Goal: Contribute content

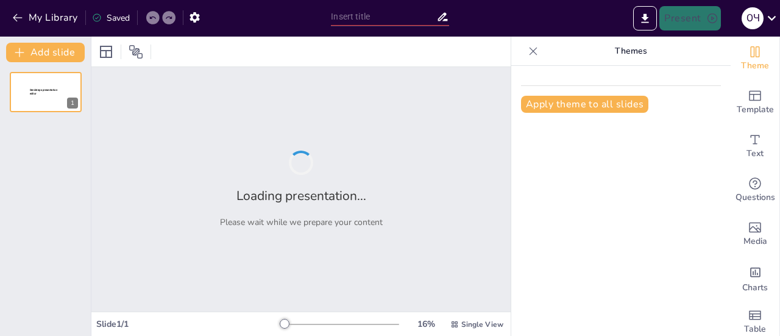
type input "Вплив параметрів зварювання на форму шва"
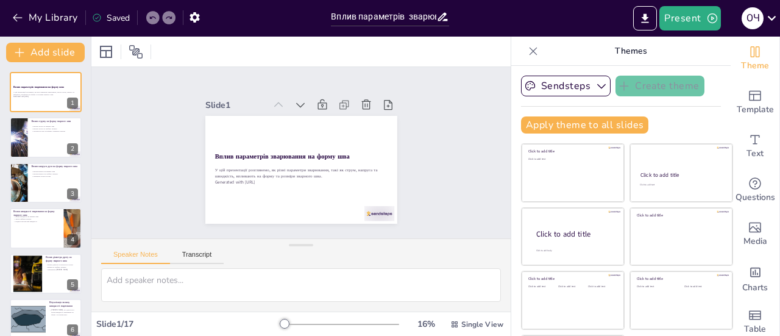
checkbox input "true"
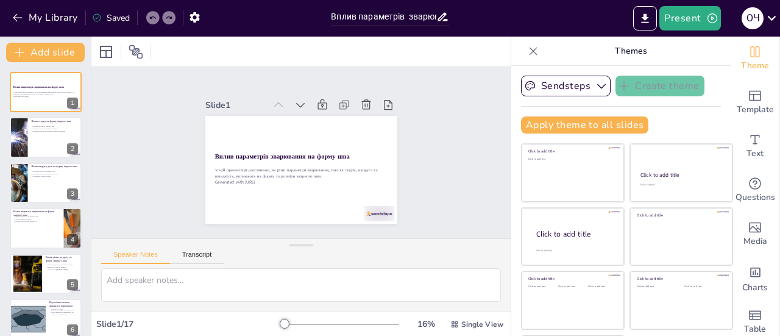
checkbox input "true"
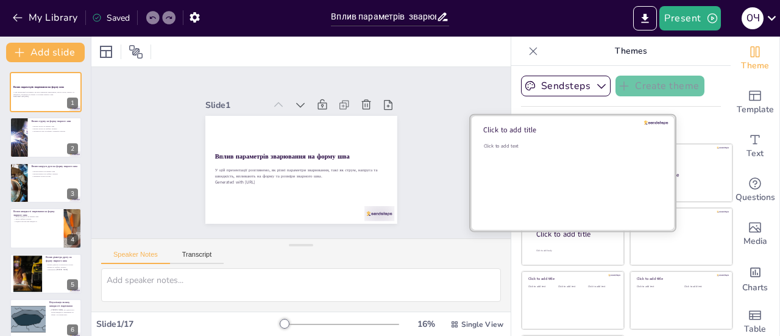
checkbox input "true"
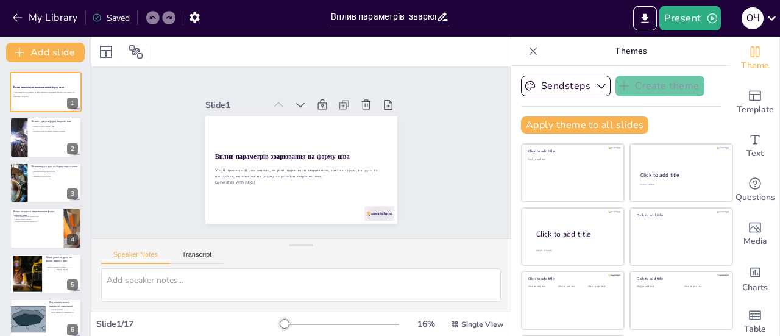
checkbox input "true"
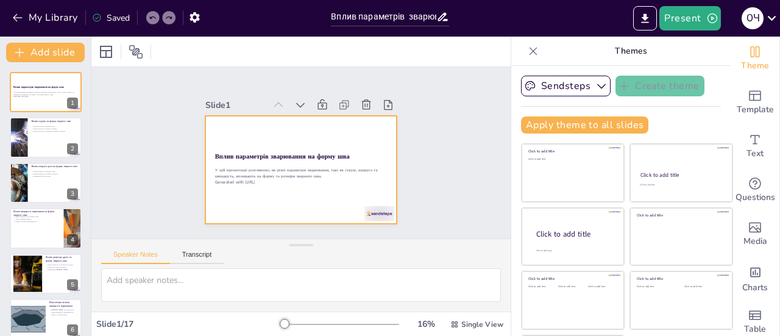
checkbox input "true"
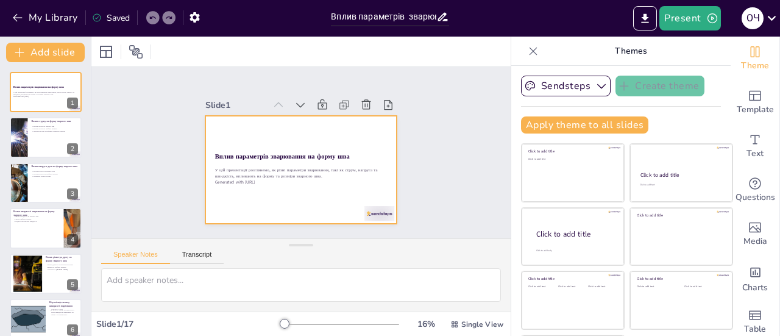
checkbox input "true"
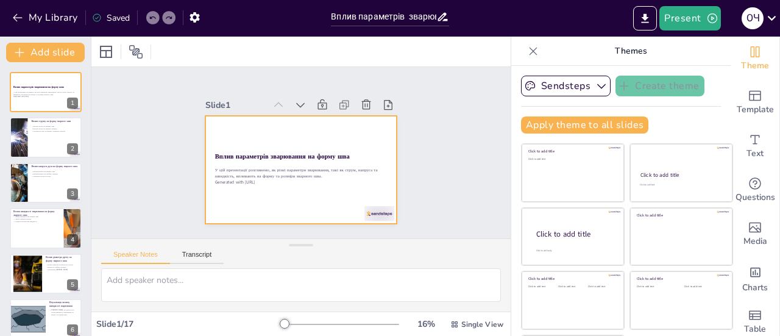
checkbox input "true"
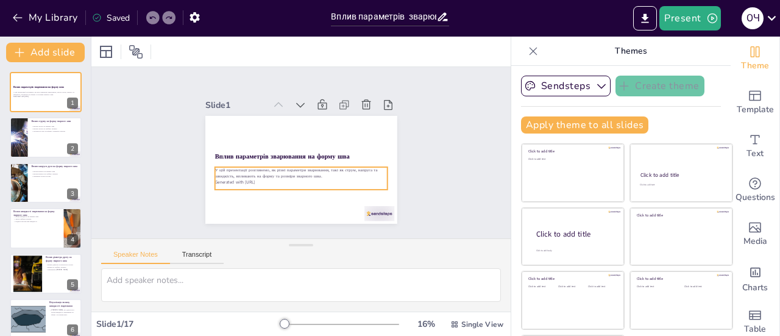
checkbox input "true"
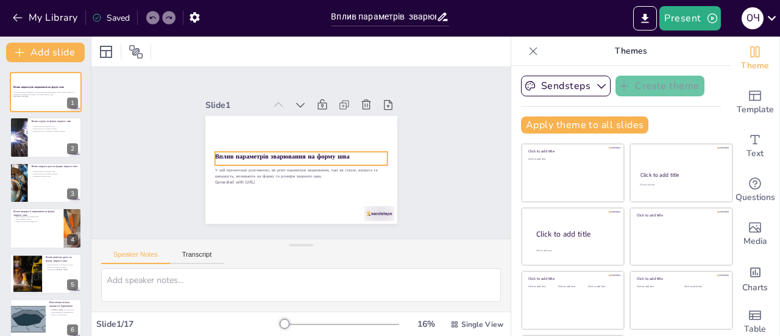
checkbox input "true"
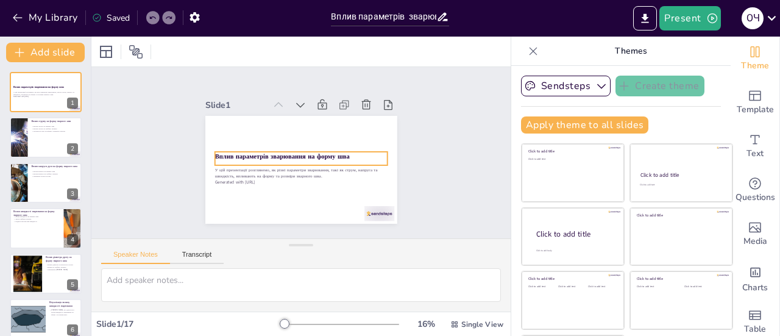
checkbox input "true"
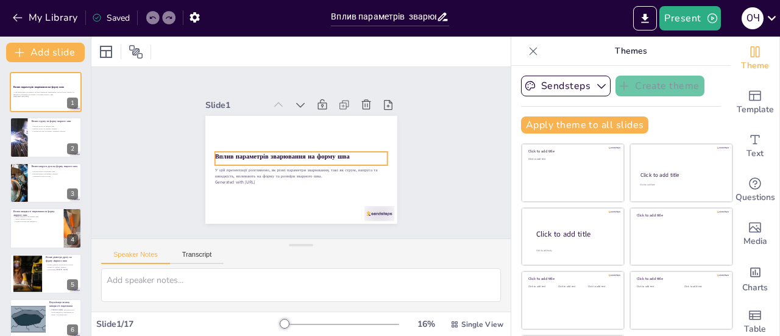
checkbox input "true"
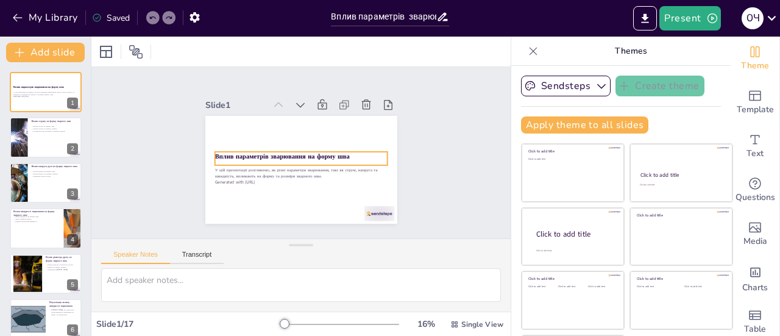
checkbox input "true"
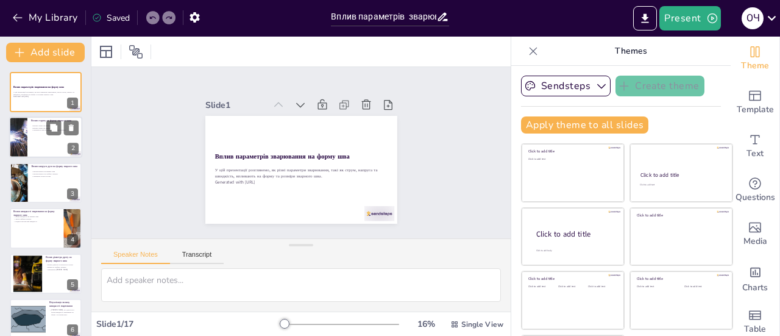
checkbox input "true"
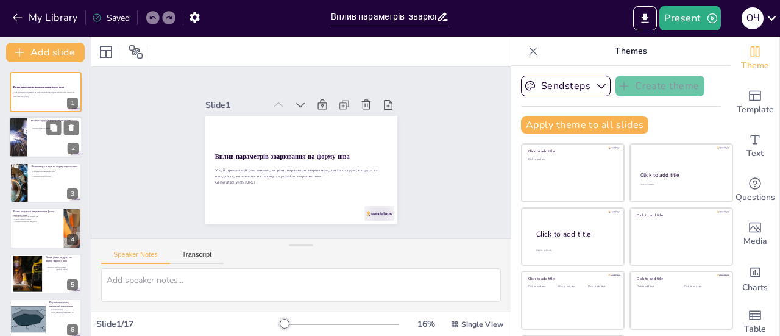
checkbox input "true"
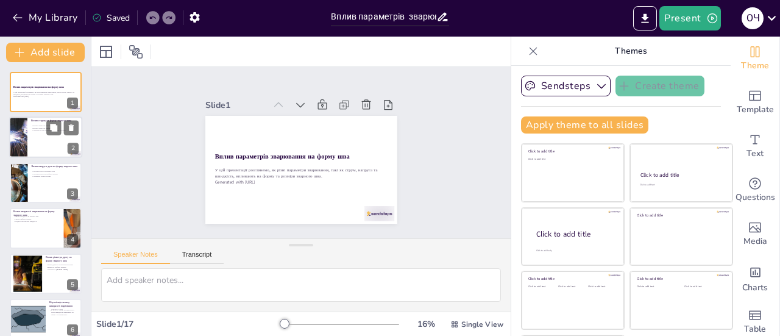
checkbox input "true"
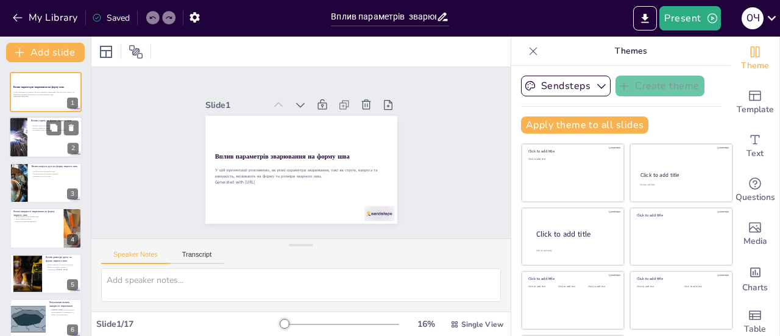
checkbox input "true"
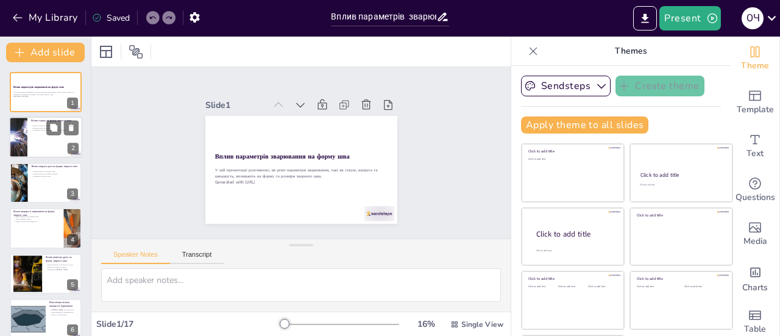
checkbox input "true"
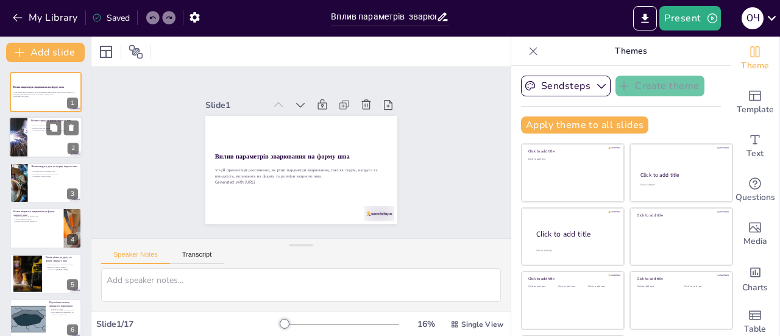
checkbox input "true"
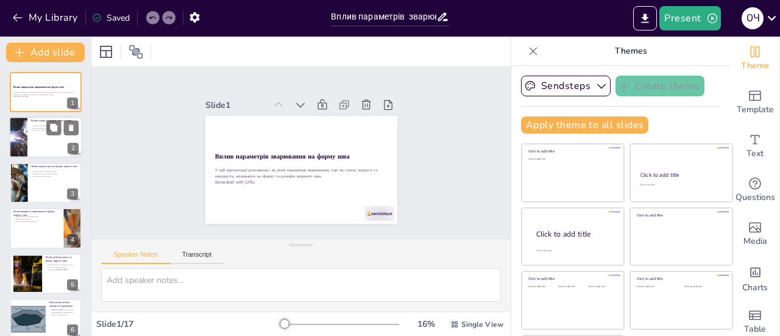
checkbox input "true"
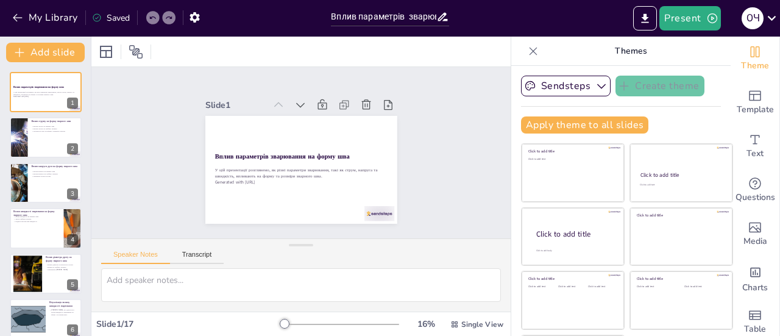
checkbox input "true"
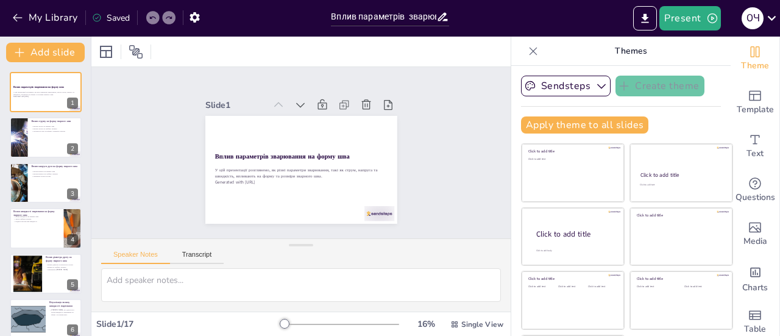
checkbox input "true"
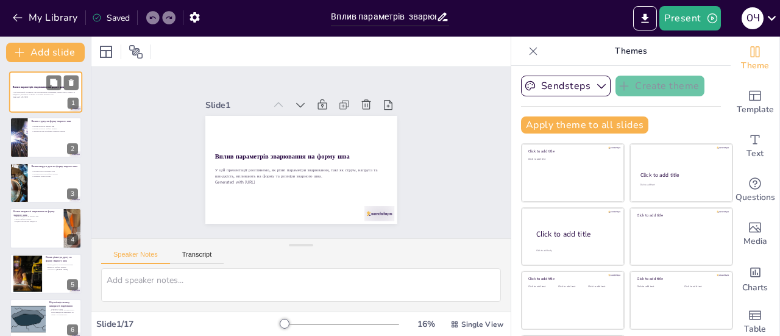
checkbox input "true"
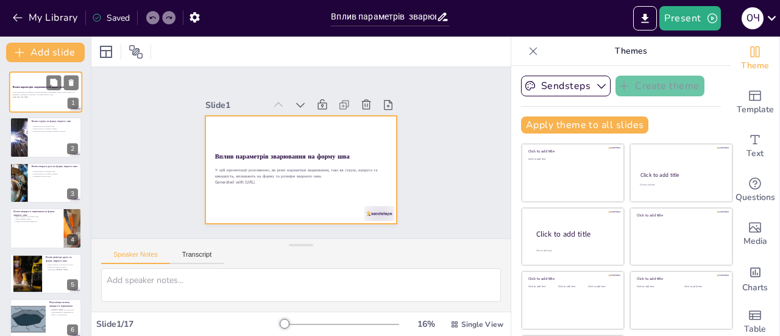
checkbox input "true"
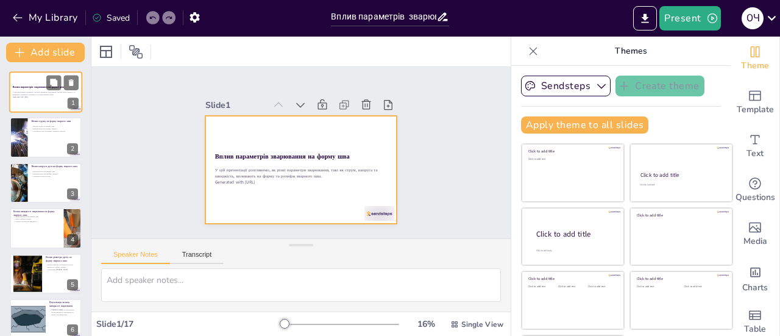
checkbox input "true"
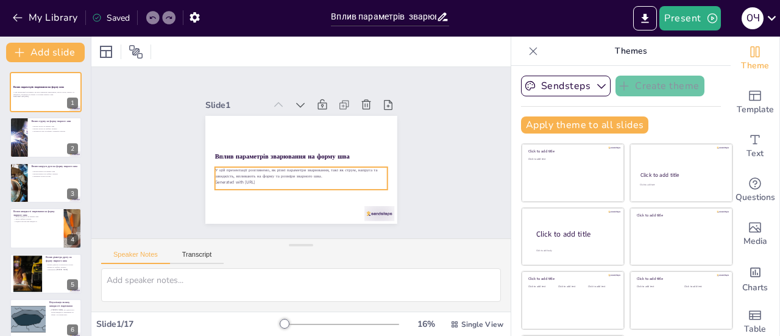
checkbox input "true"
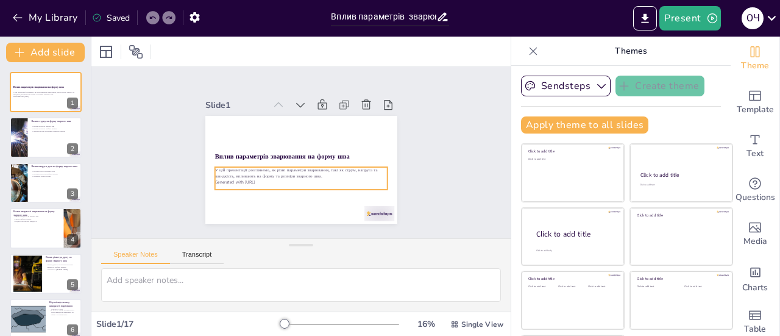
checkbox input "true"
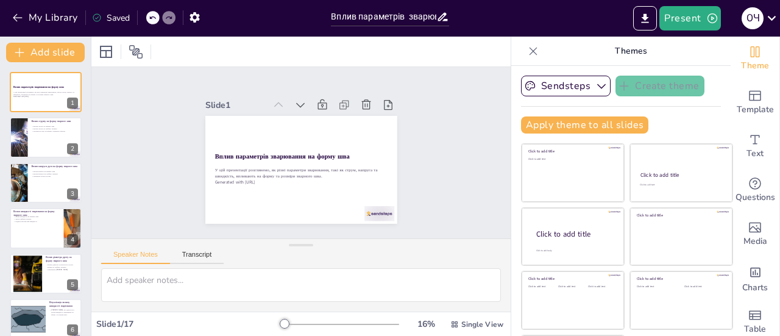
checkbox input "true"
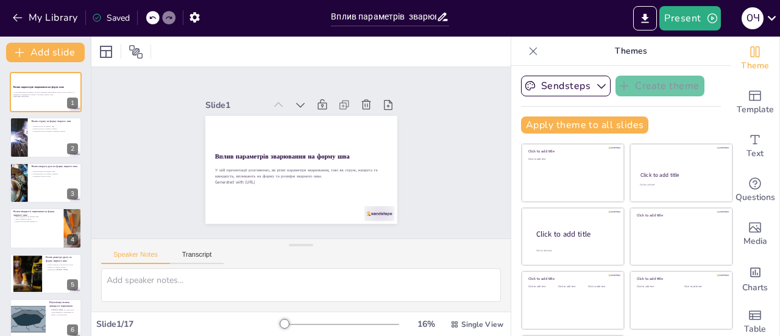
checkbox input "true"
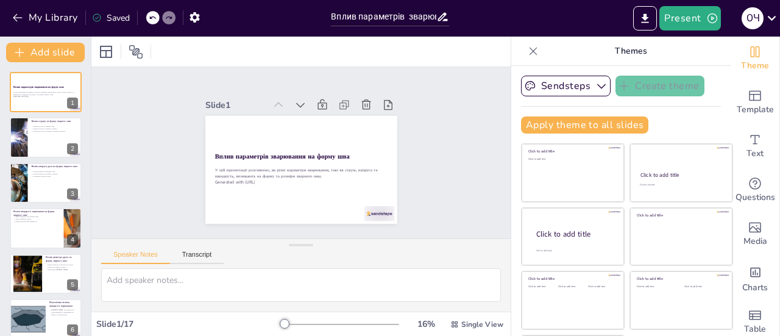
checkbox input "true"
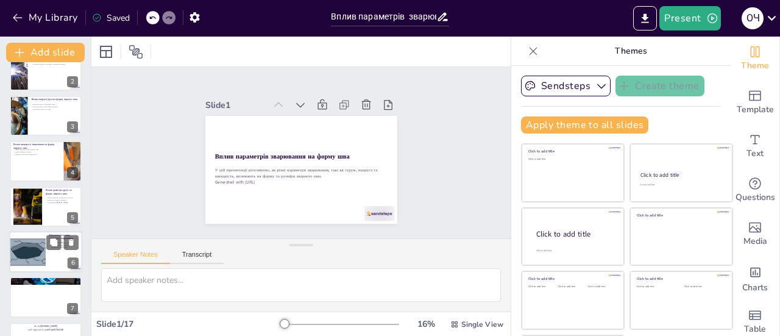
checkbox input "true"
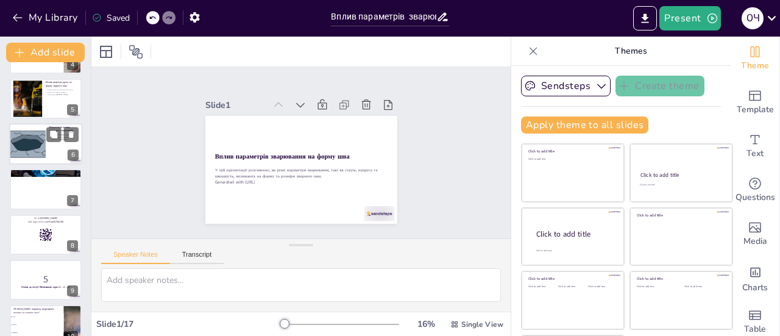
checkbox input "true"
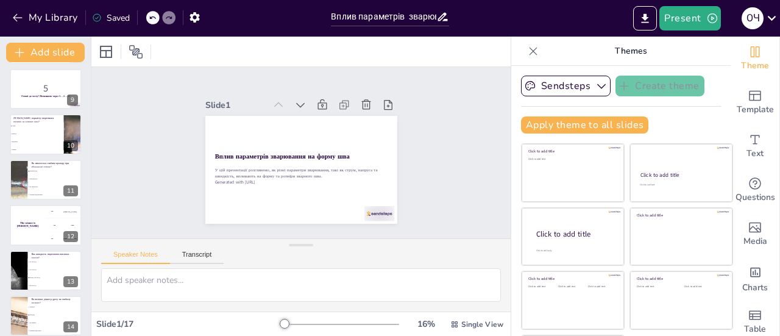
checkbox input "true"
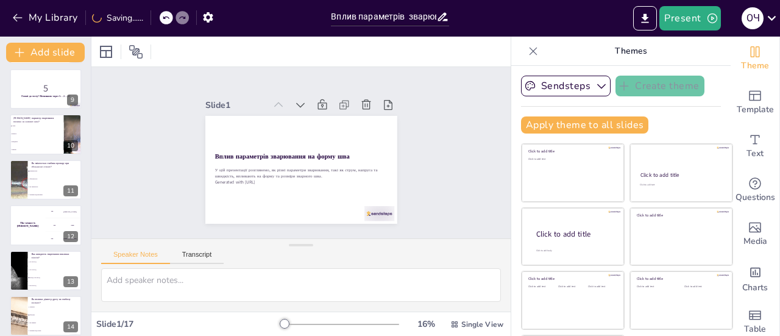
scroll to position [511, 0]
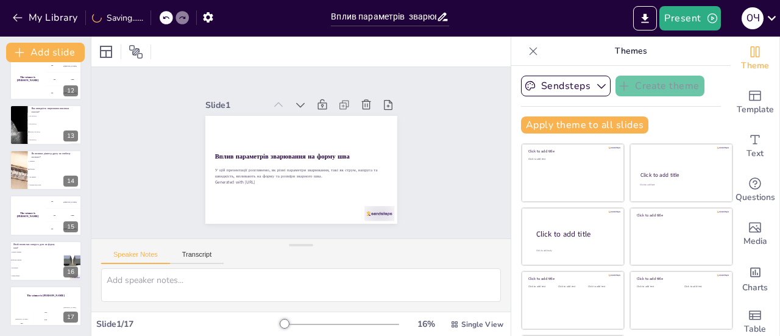
checkbox input "true"
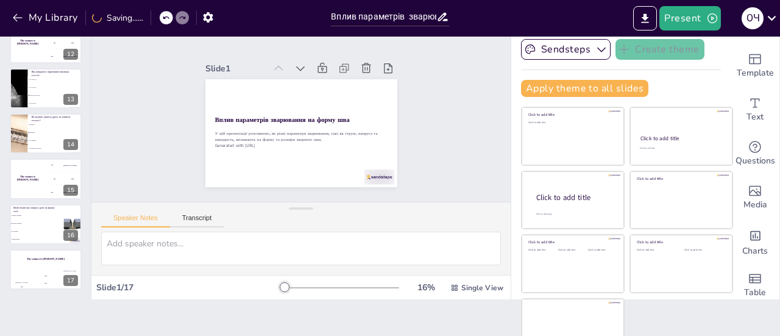
scroll to position [55, 0]
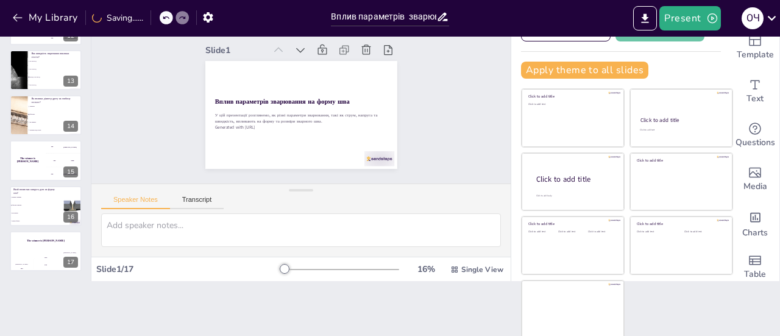
checkbox input "true"
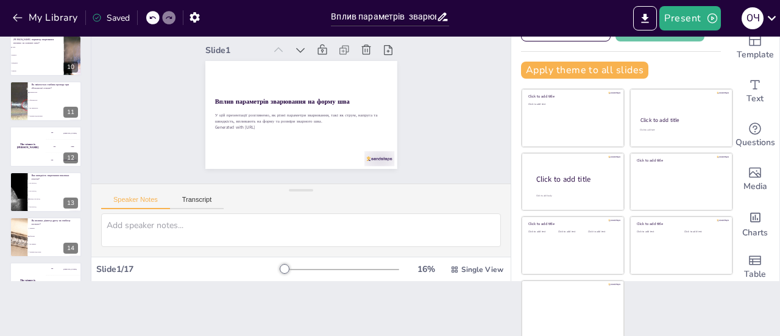
checkbox input "true"
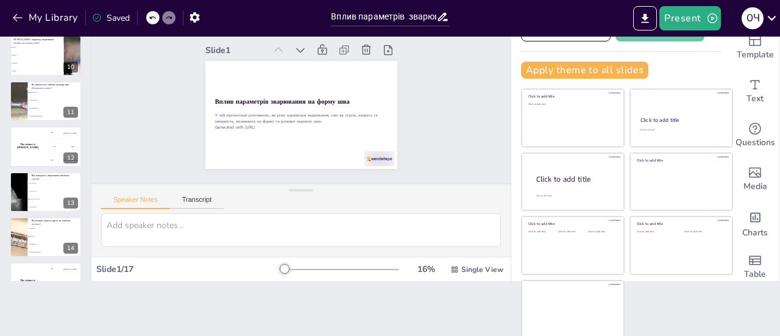
scroll to position [511, 0]
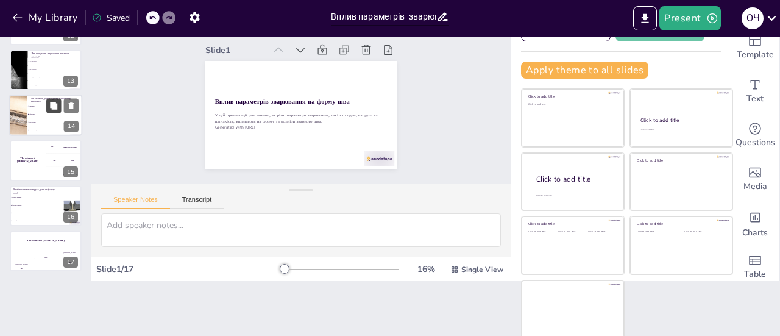
checkbox input "true"
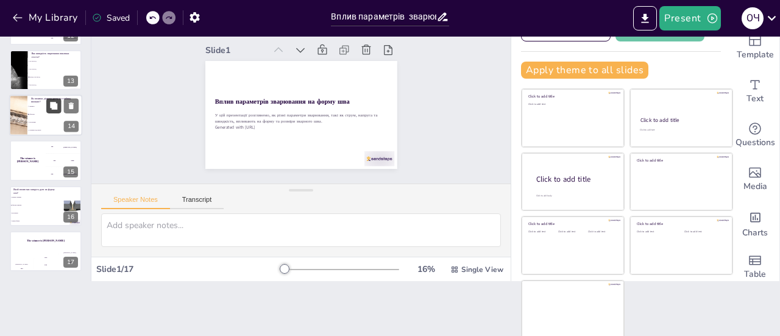
checkbox input "true"
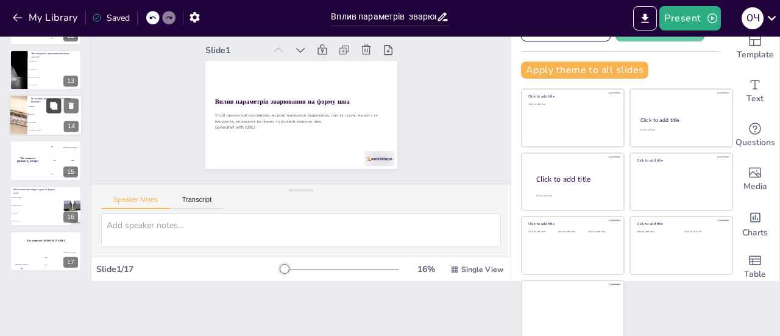
checkbox input "true"
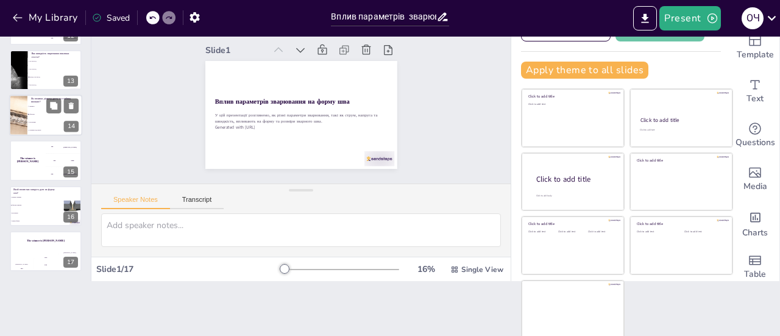
checkbox input "true"
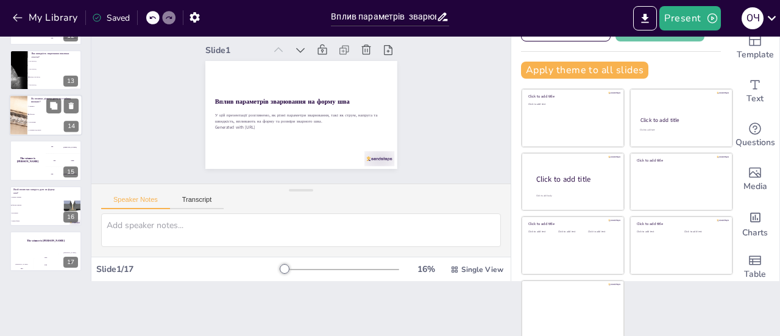
checkbox input "true"
click at [45, 110] on li "Збільшує" at bounding box center [54, 114] width 55 height 8
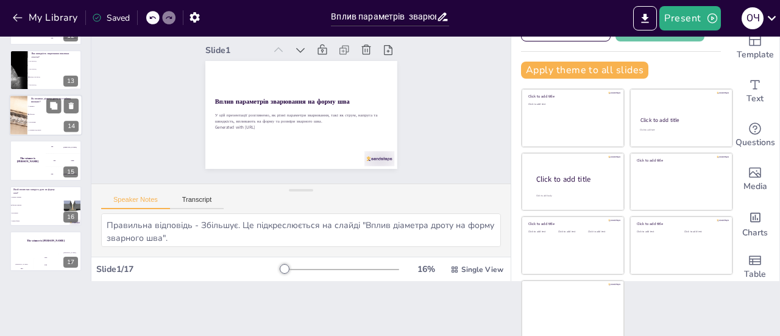
scroll to position [482, 0]
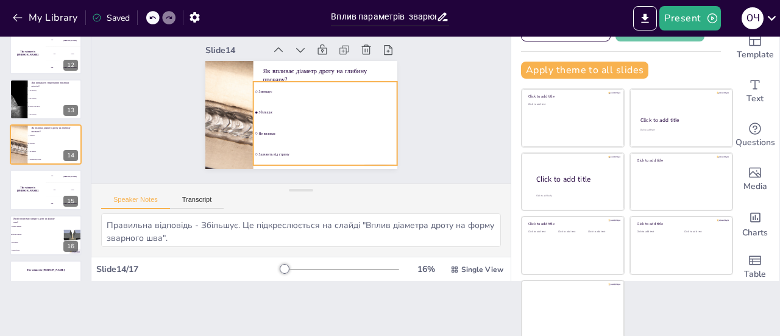
click at [305, 109] on div "Slide 14 Як впливає діаметр дроту на глибину провару? Зменшує [PERSON_NAME] Не …" at bounding box center [301, 104] width 192 height 127
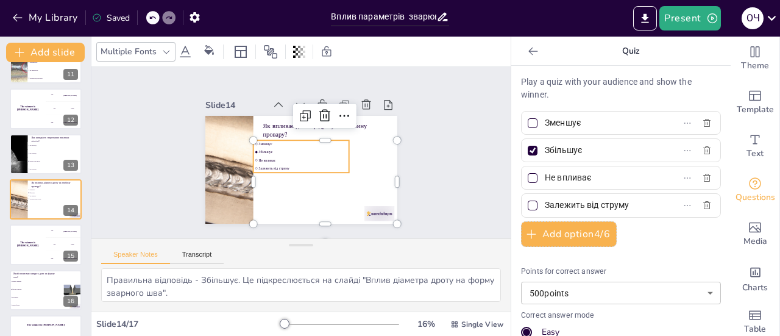
scroll to position [0, 0]
click at [46, 153] on span "60-70 м/год" at bounding box center [55, 153] width 52 height 2
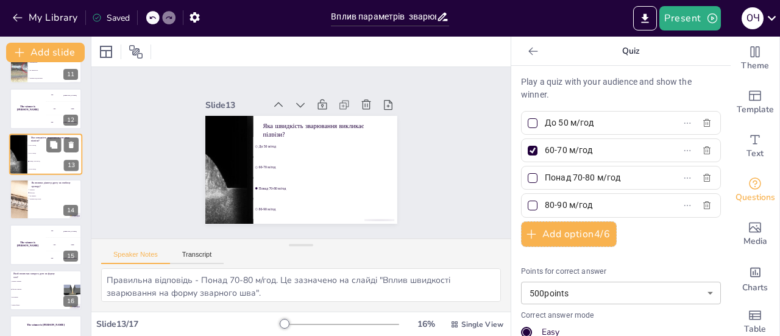
scroll to position [437, 0]
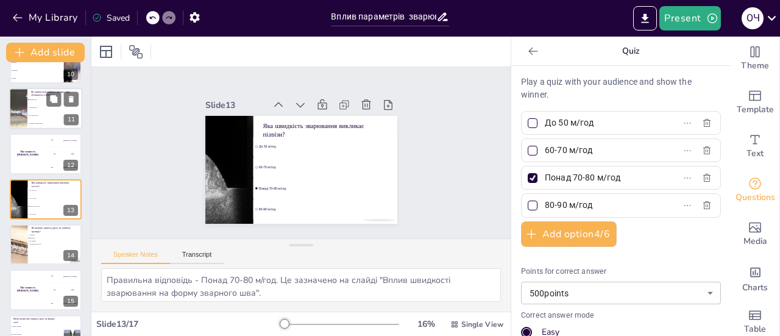
click at [63, 107] on span "Збільшується" at bounding box center [55, 108] width 52 height 2
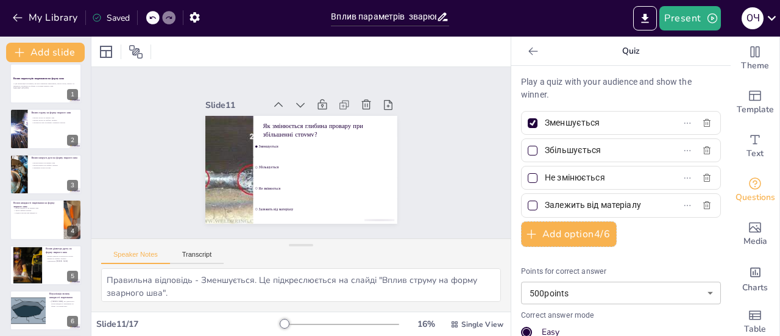
scroll to position [0, 0]
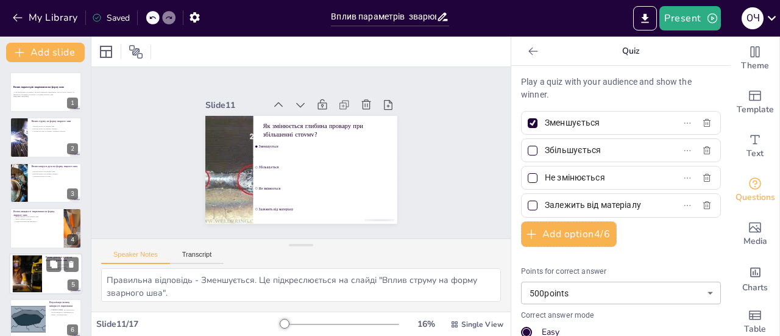
click at [43, 253] on div "Вплив діаметра дроту на форму зварного шва Вплив діаметра на щільність струму В…" at bounding box center [45, 253] width 73 height 0
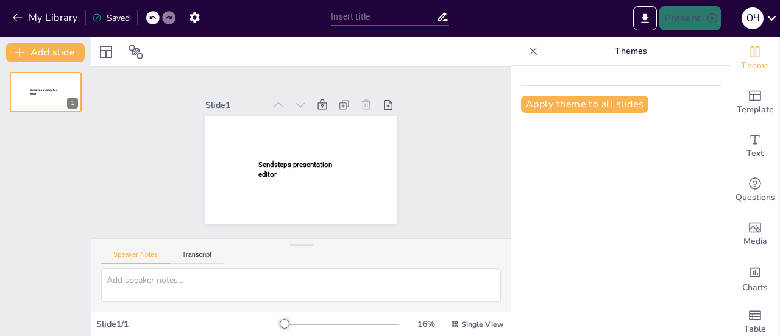
type input "Вплив параметрів зварювання на форму шва"
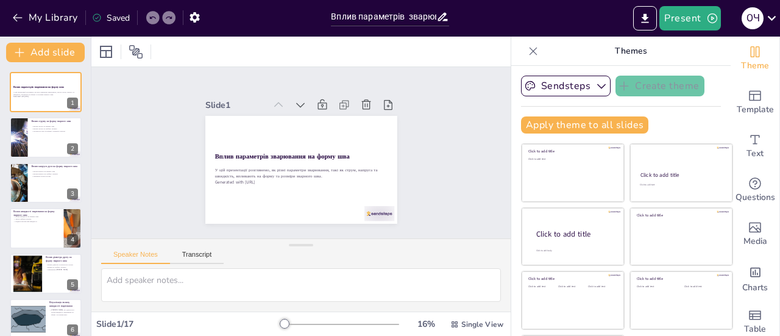
checkbox input "true"
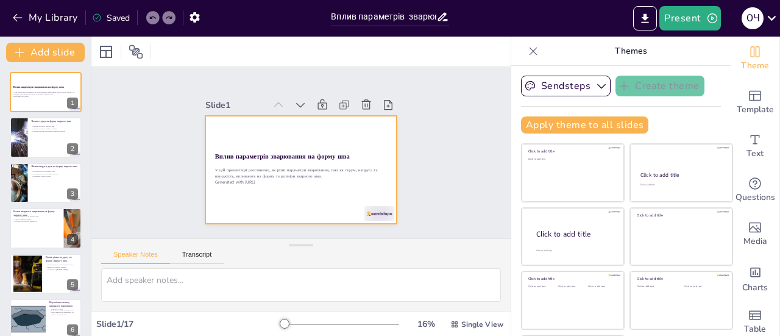
checkbox input "true"
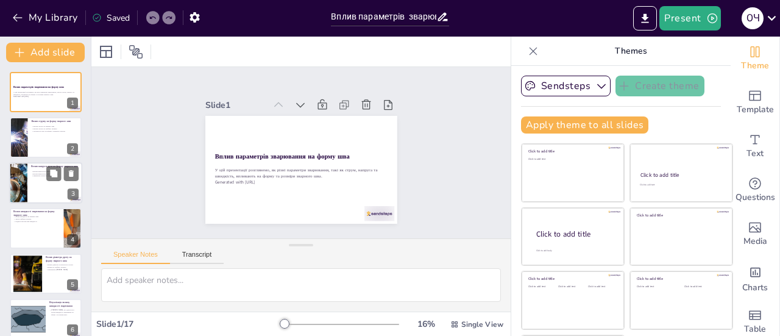
checkbox input "true"
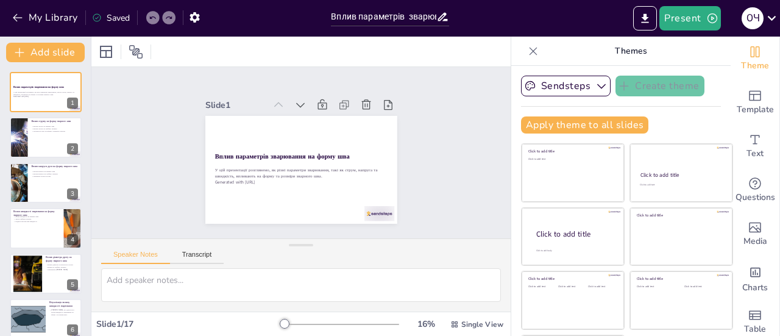
checkbox input "true"
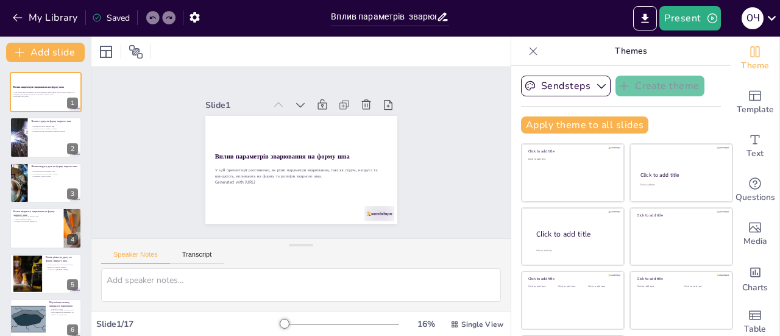
checkbox input "true"
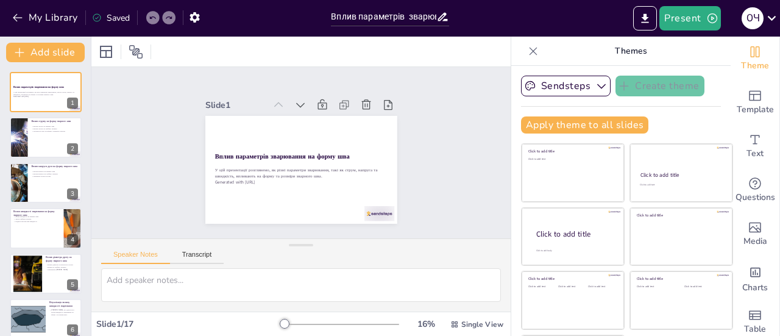
checkbox input "true"
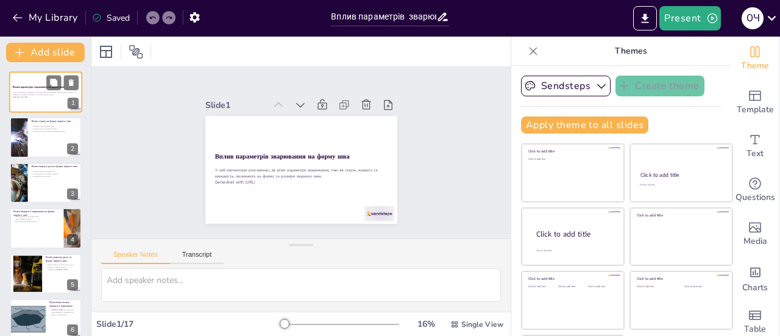
checkbox input "true"
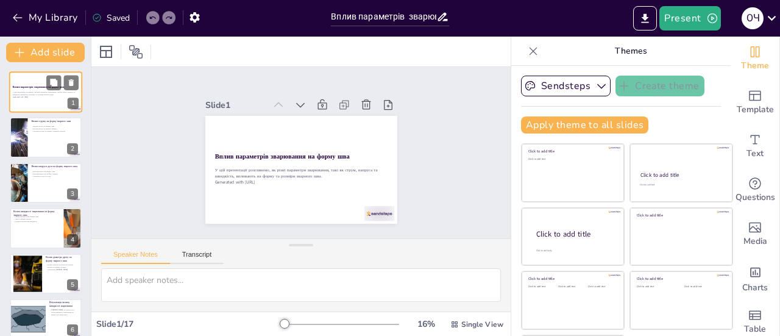
checkbox input "true"
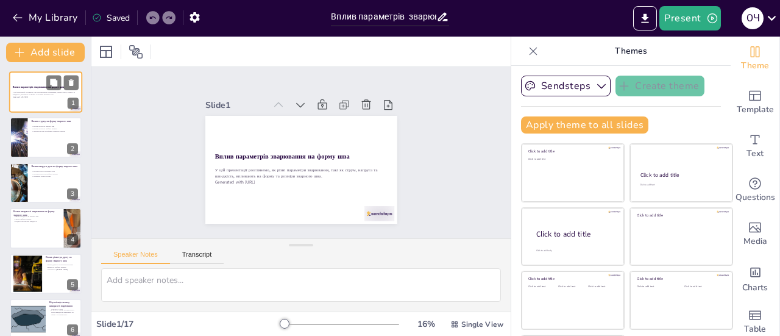
checkbox input "true"
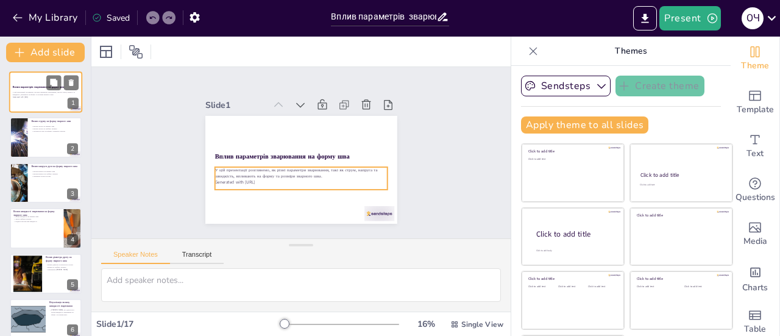
checkbox input "true"
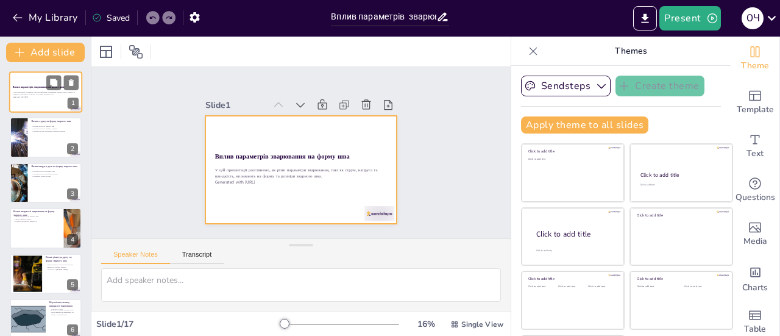
checkbox input "true"
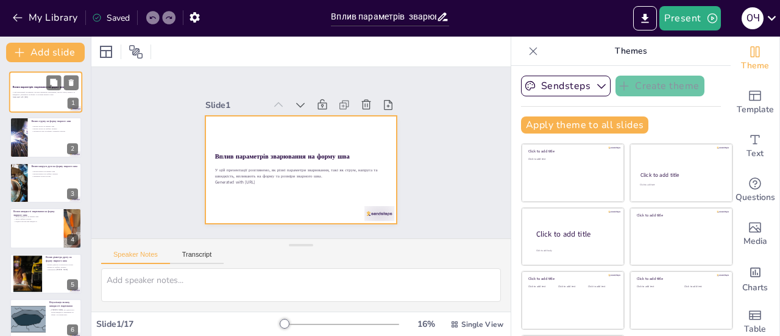
checkbox input "true"
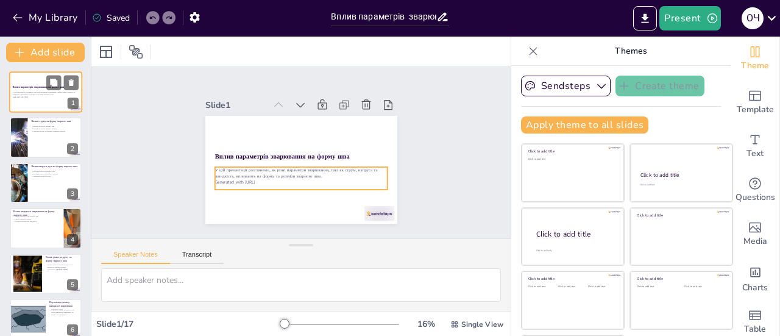
click at [21, 97] on p "Generated with [URL]" at bounding box center [46, 97] width 66 height 2
checkbox input "true"
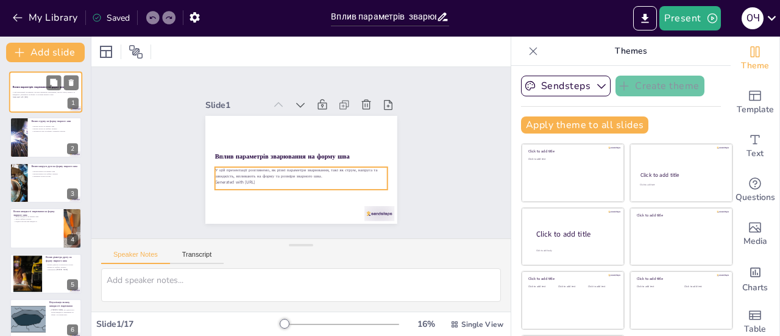
checkbox input "true"
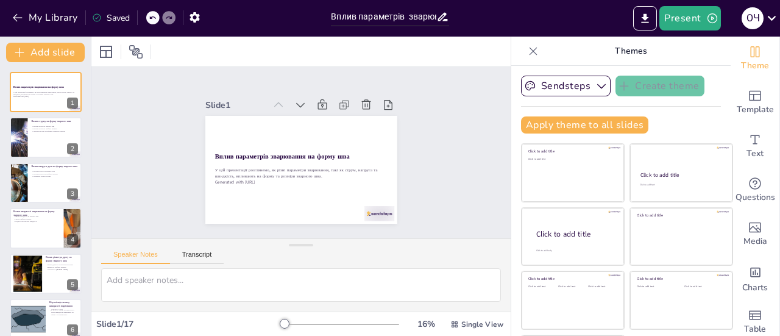
checkbox input "true"
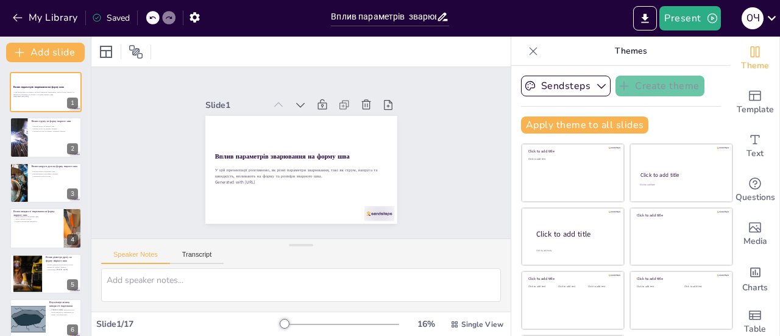
checkbox input "true"
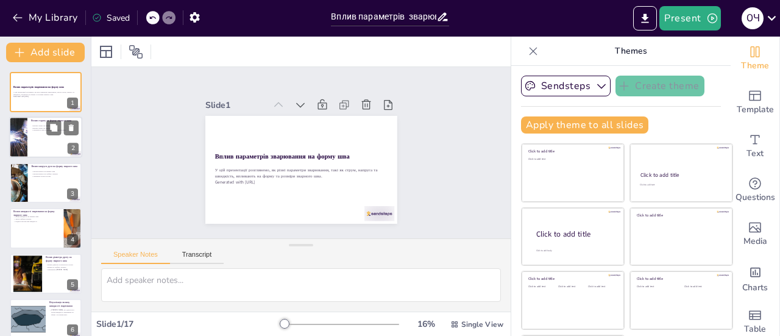
checkbox input "true"
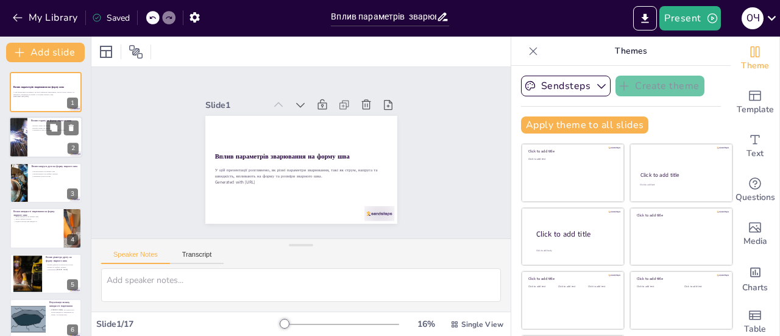
checkbox input "true"
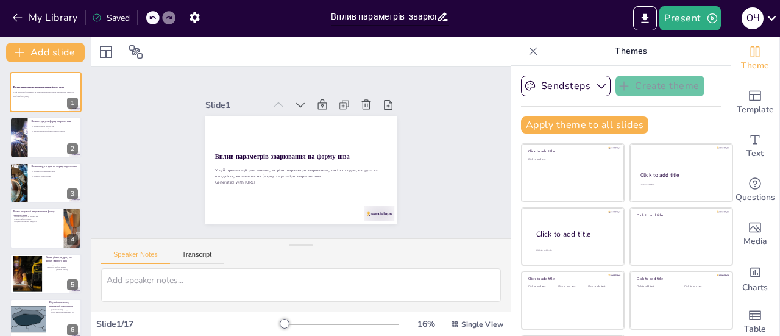
checkbox input "true"
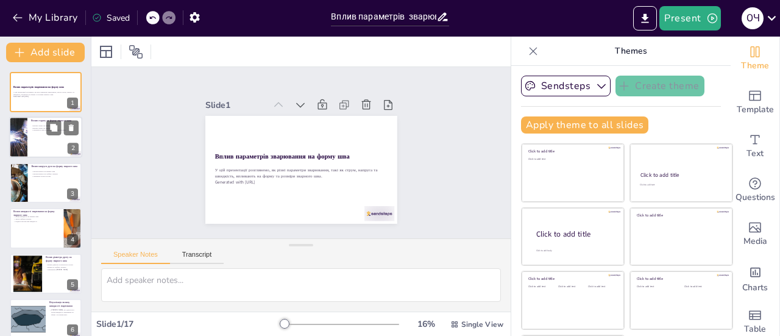
checkbox input "true"
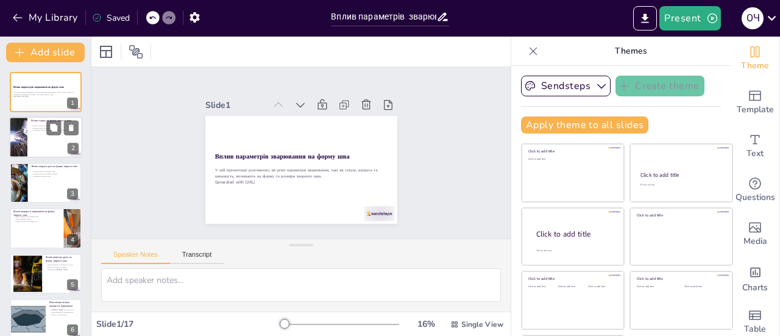
click at [29, 148] on div at bounding box center [45, 137] width 73 height 41
type textarea "Збільшення струму призводить до зростання ширини шва, що може бути корисним для…"
checkbox input "true"
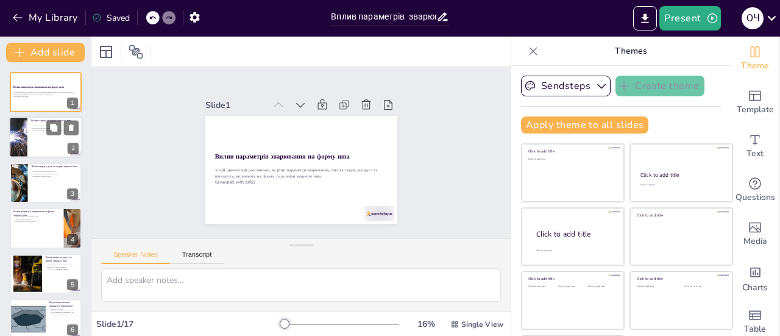
checkbox input "true"
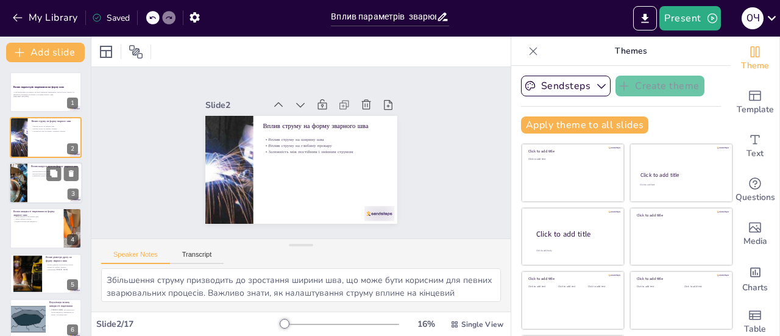
checkbox input "true"
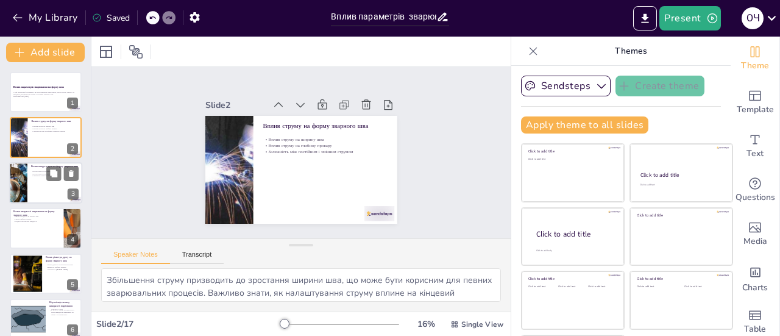
checkbox input "true"
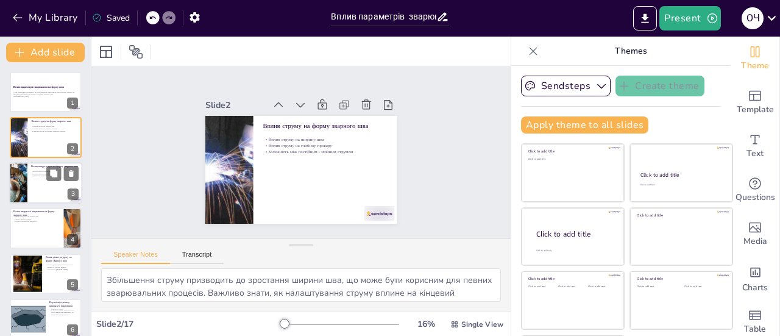
click at [33, 192] on div at bounding box center [45, 182] width 73 height 41
type textarea "Збільшення напруги дуги призводить до збільшення ширини шва, що може бути корис…"
checkbox input "true"
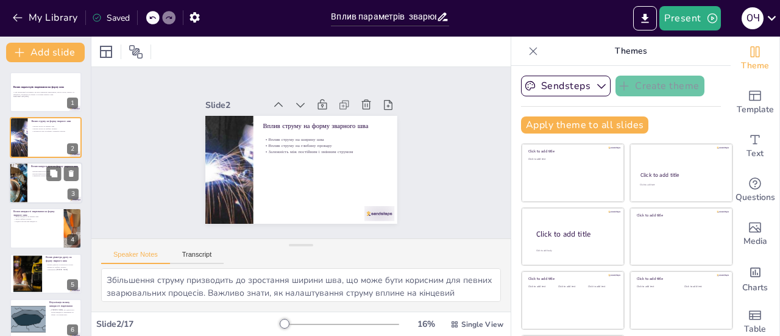
checkbox input "true"
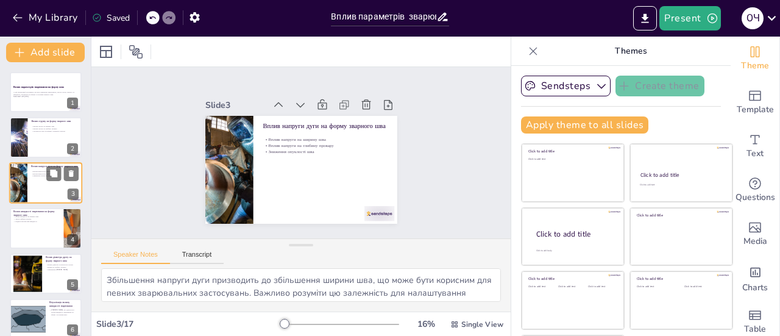
checkbox input "true"
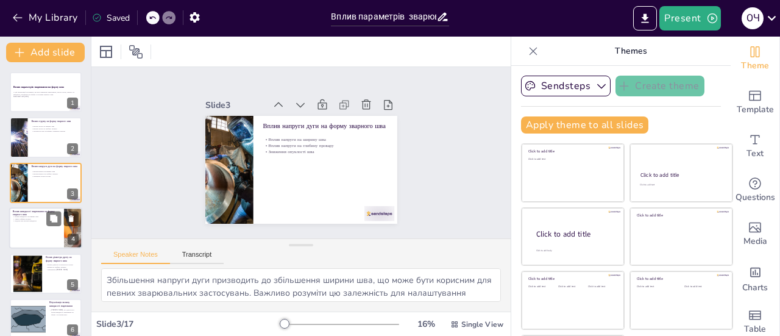
checkbox input "true"
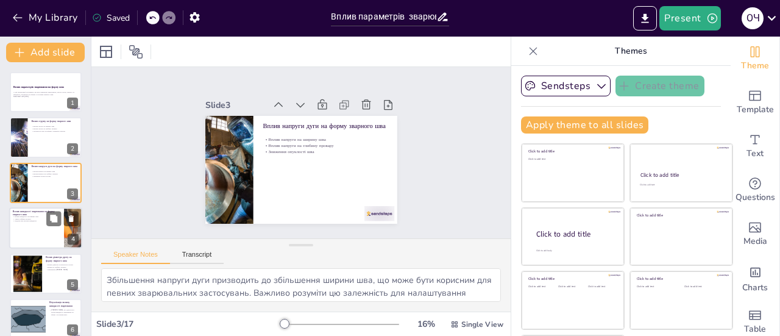
checkbox input "true"
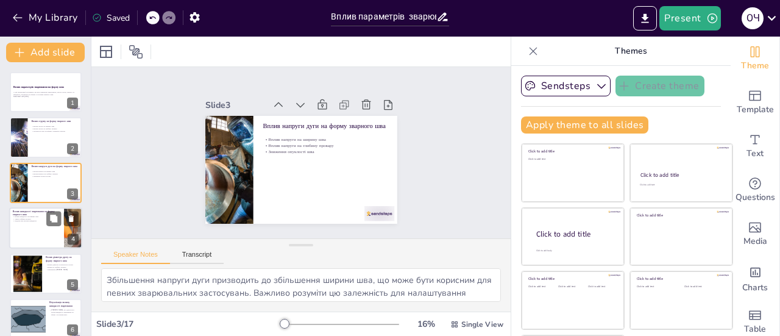
checkbox input "true"
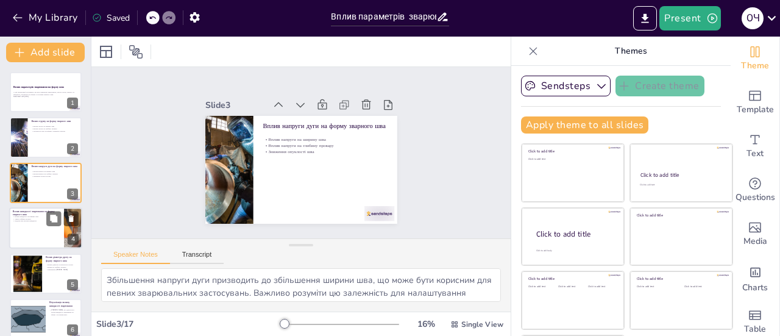
click at [33, 235] on div at bounding box center [45, 227] width 73 height 41
type textarea "Зменшення ширини шва при зростанні швидкості зварювання може бути критичним для…"
checkbox input "true"
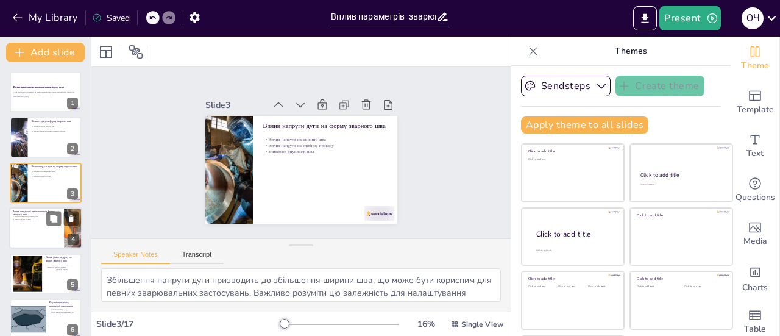
checkbox input "true"
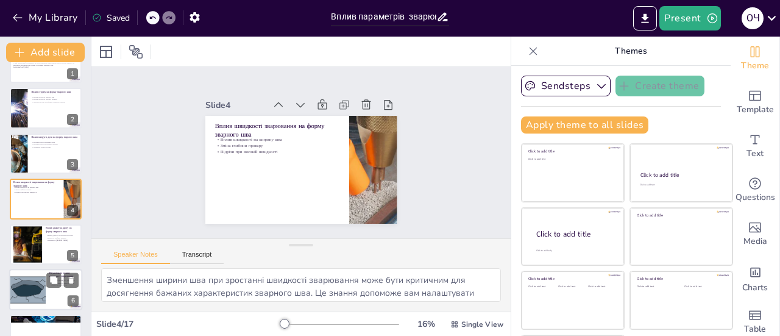
checkbox input "true"
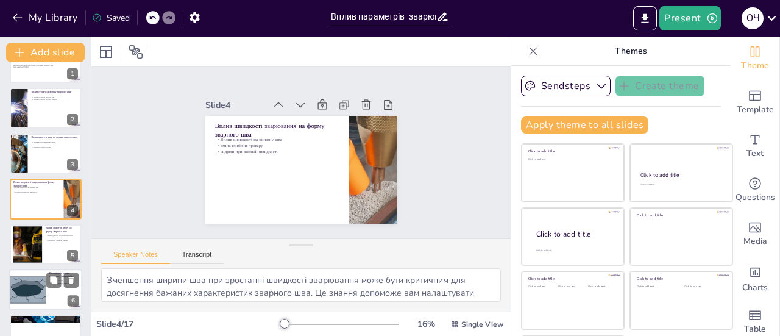
checkbox input "true"
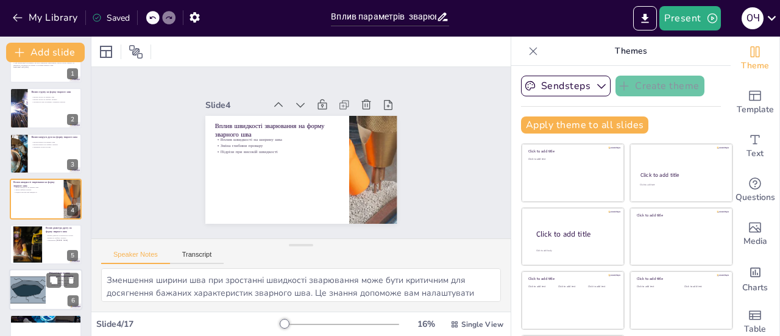
click at [29, 289] on div at bounding box center [27, 289] width 59 height 41
checkbox input "true"
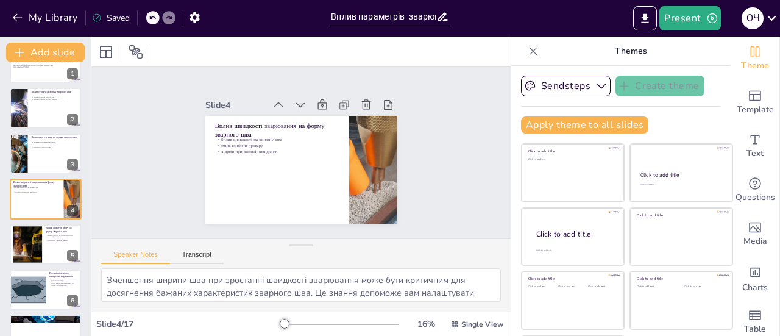
checkbox input "true"
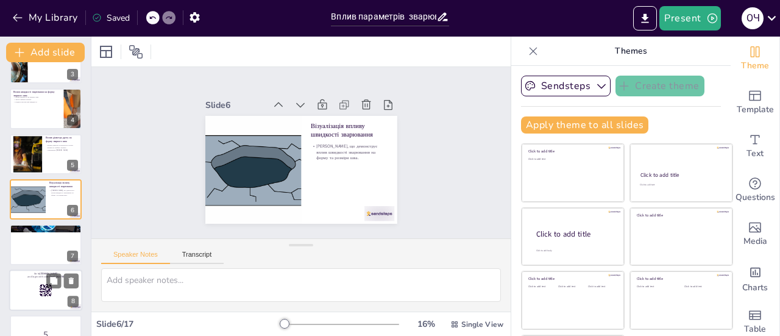
scroll to position [180, 0]
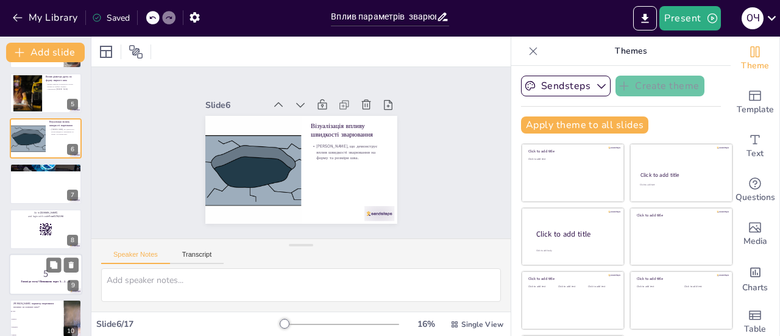
checkbox input "true"
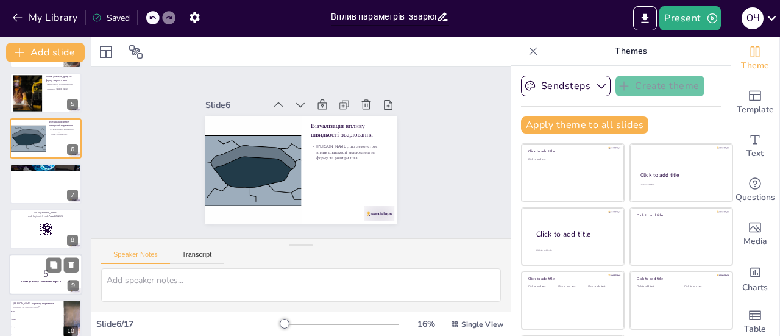
checkbox input "true"
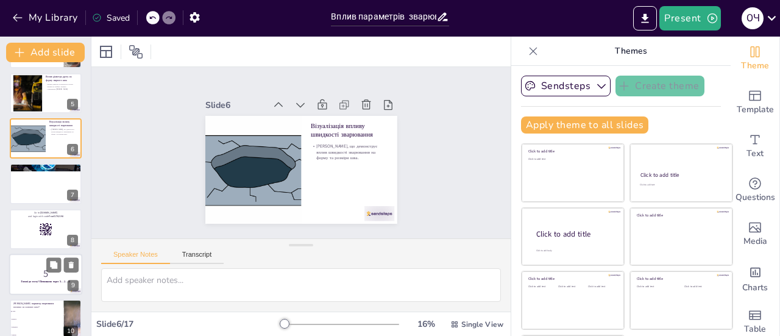
checkbox input "true"
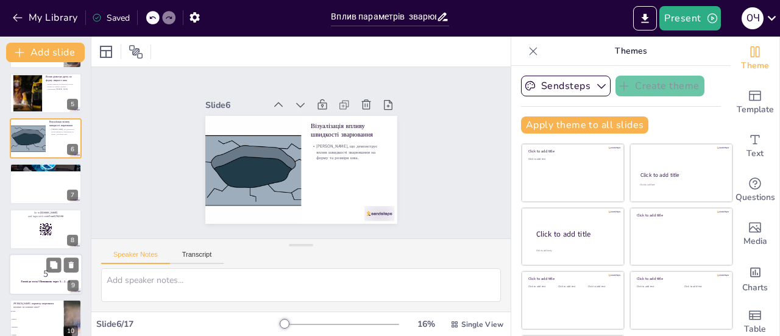
checkbox input "true"
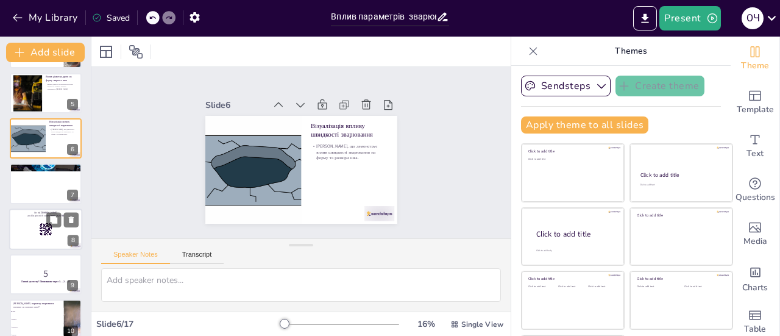
checkbox input "true"
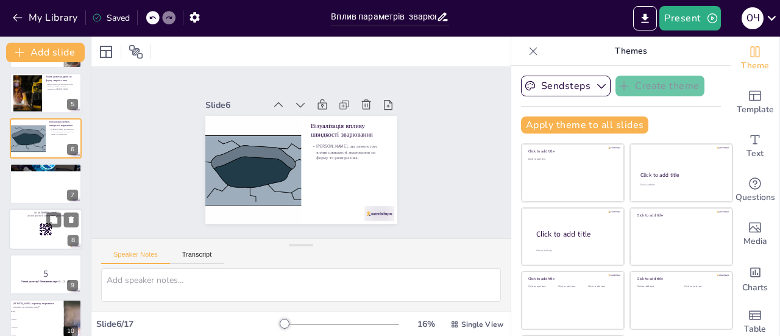
checkbox input "true"
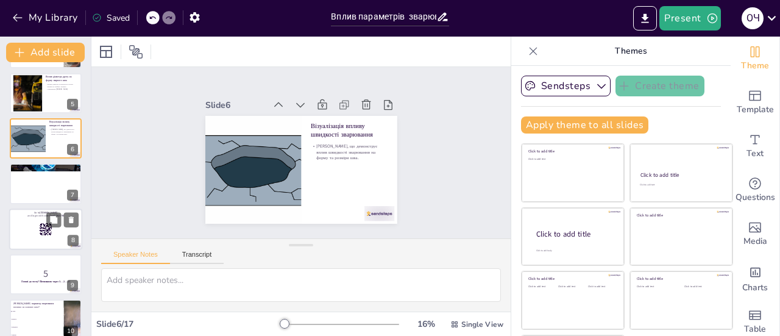
checkbox input "true"
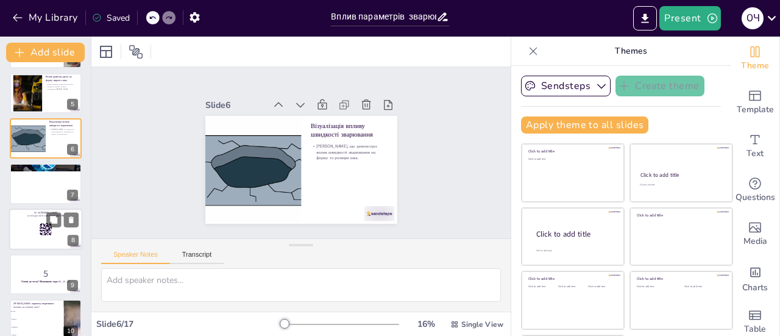
checkbox input "true"
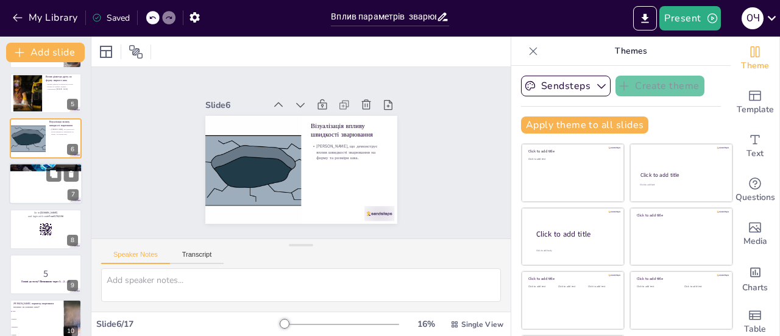
click at [56, 197] on div at bounding box center [45, 183] width 73 height 41
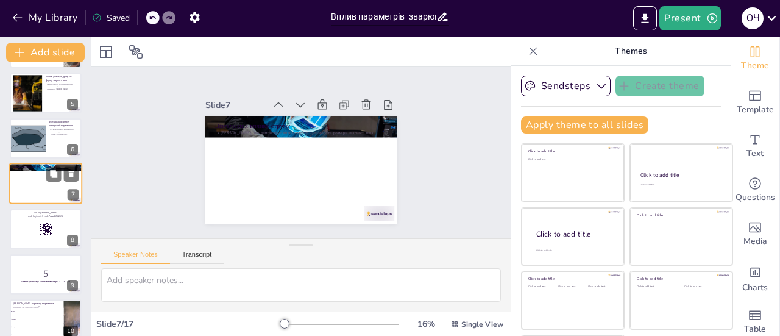
scroll to position [165, 0]
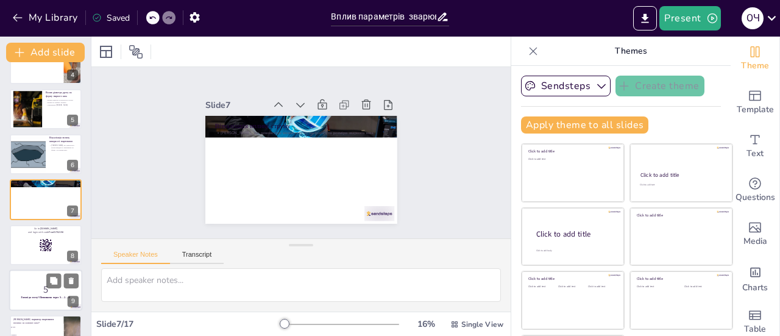
click at [38, 290] on p "5" at bounding box center [46, 289] width 66 height 13
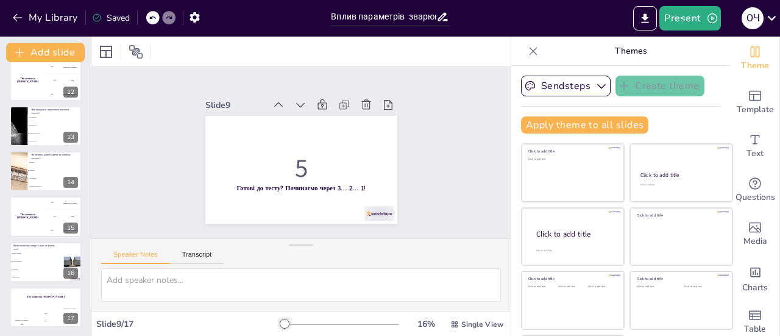
scroll to position [511, 0]
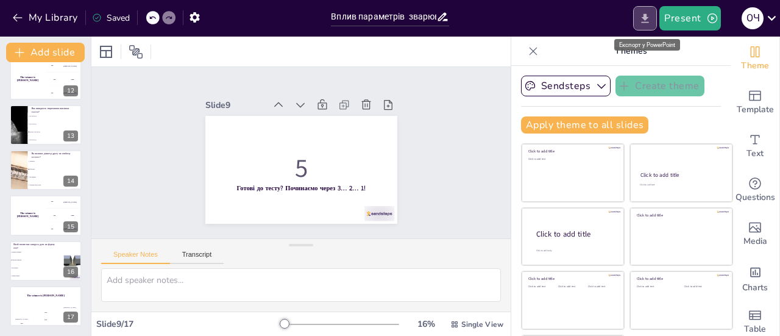
click at [646, 19] on icon "Export to PowerPoint" at bounding box center [645, 17] width 7 height 9
